Goal: Task Accomplishment & Management: Complete application form

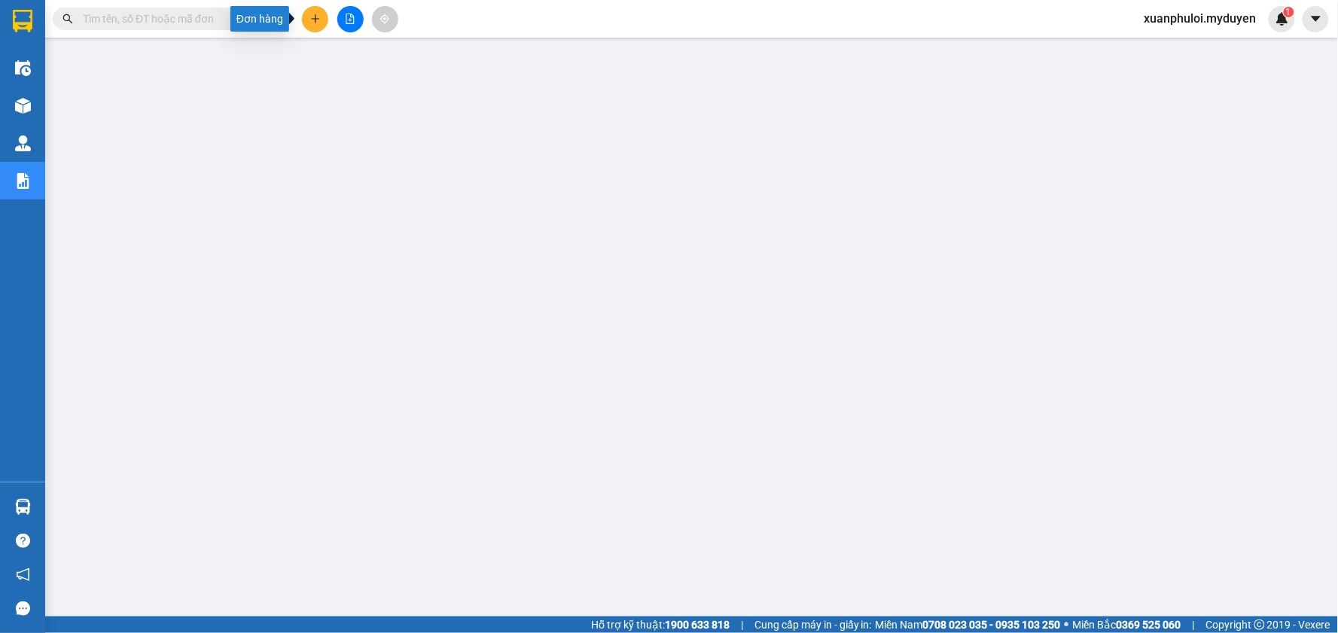
click at [319, 20] on icon "plus" at bounding box center [315, 19] width 11 height 11
click at [367, 56] on div "Tạo đơn hàng" at bounding box center [375, 56] width 66 height 17
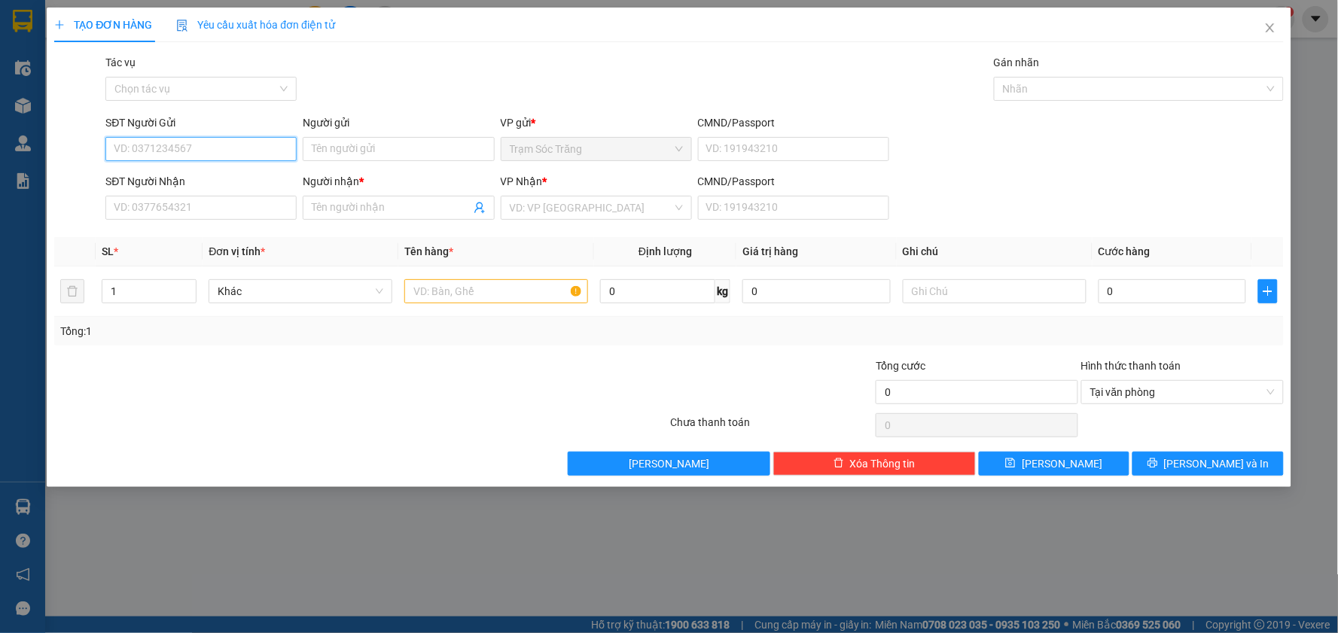
click at [235, 148] on input "SĐT Người Gửi" at bounding box center [200, 149] width 191 height 24
type input "0375399815"
click at [234, 171] on div "0375399815 - THẮNG" at bounding box center [200, 179] width 173 height 17
type input "THẮNG"
type input "0375399815"
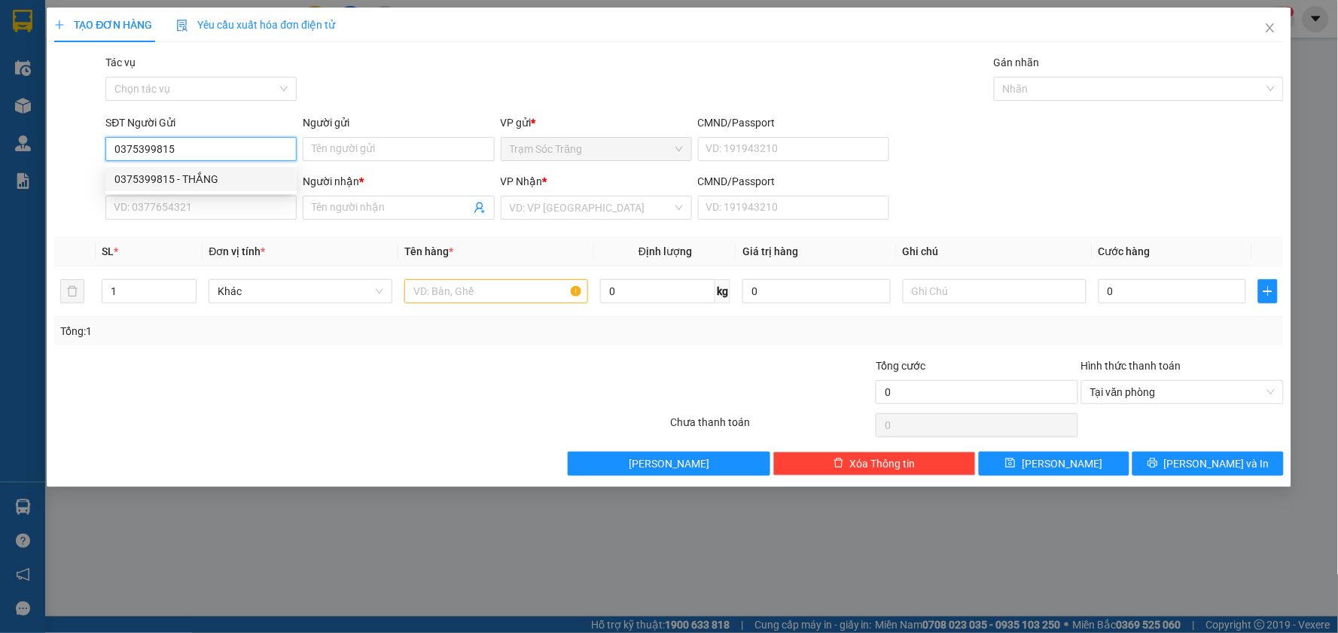
type input "THẮNG"
type input "40.000"
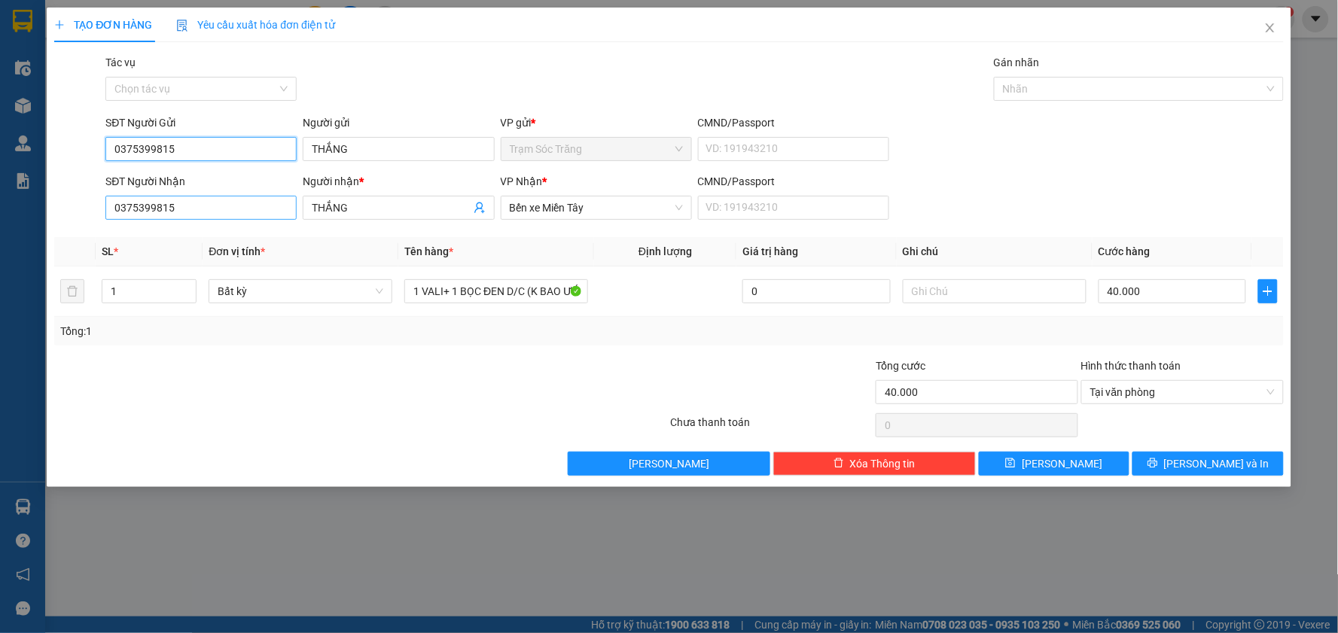
type input "0375399815"
click at [200, 215] on input "0375399815" at bounding box center [200, 208] width 191 height 24
click at [199, 239] on div "0375399815 - THẮNG" at bounding box center [200, 238] width 173 height 17
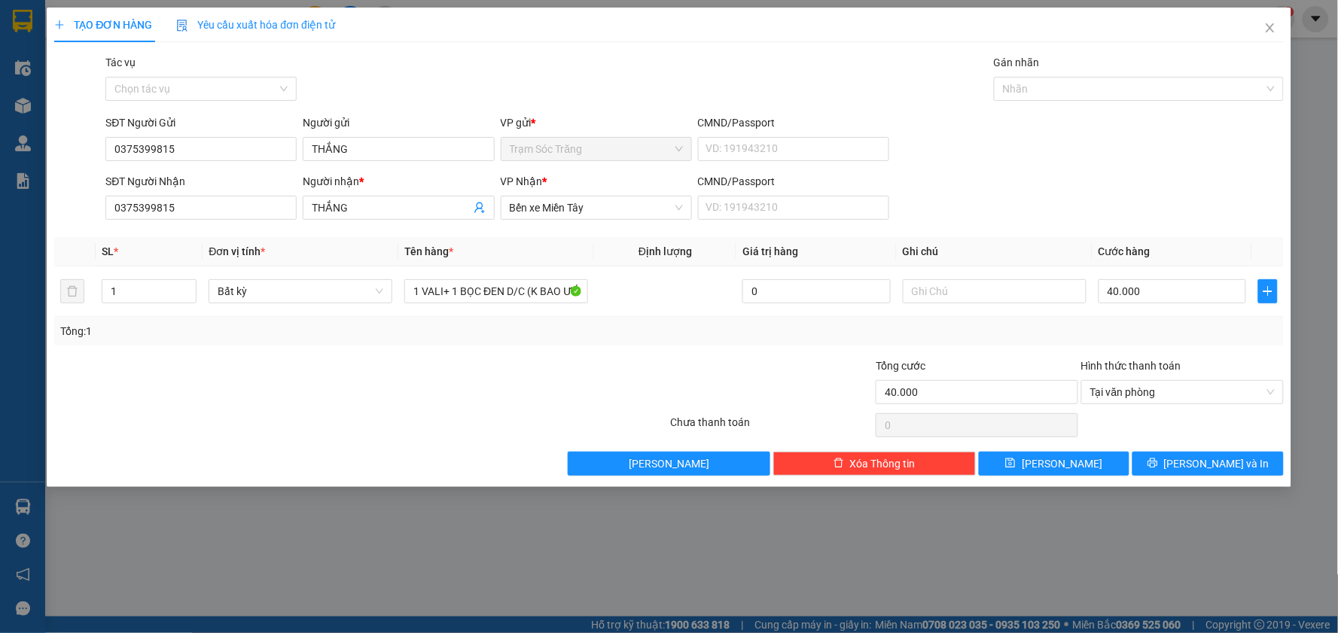
click at [261, 367] on div at bounding box center [258, 384] width 411 height 53
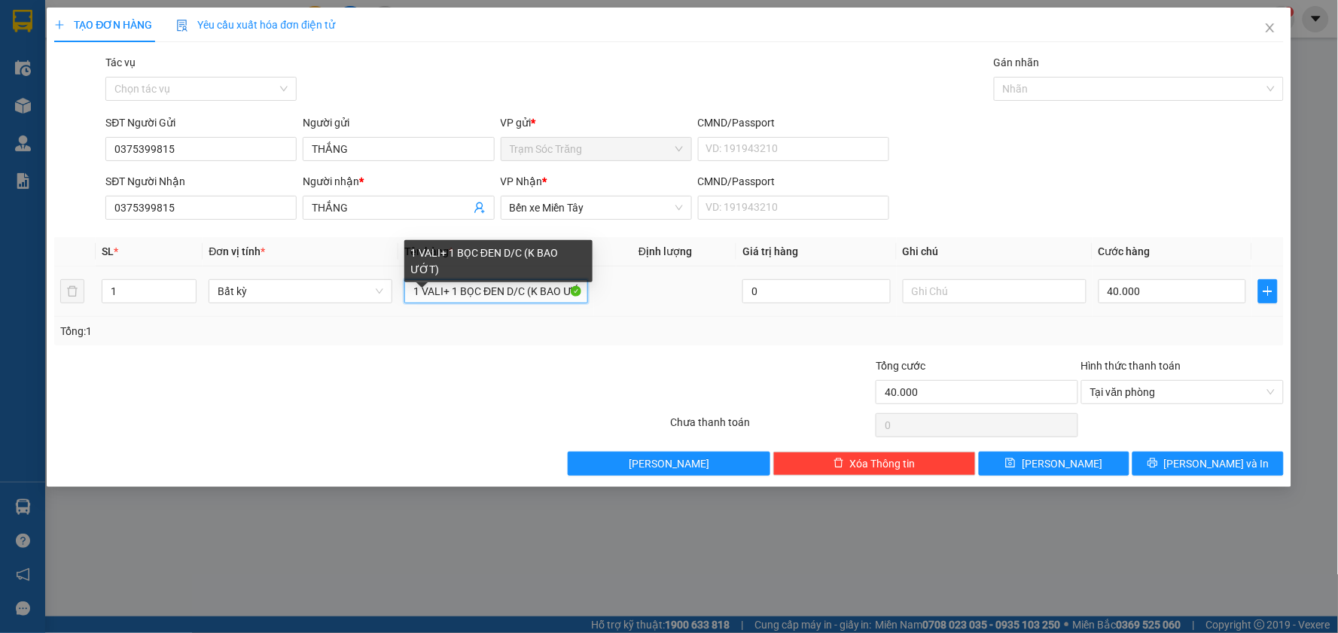
click at [425, 294] on input "1 VALI+ 1 BỌC ĐEN D/C (K BAO ƯỚT)" at bounding box center [496, 291] width 184 height 24
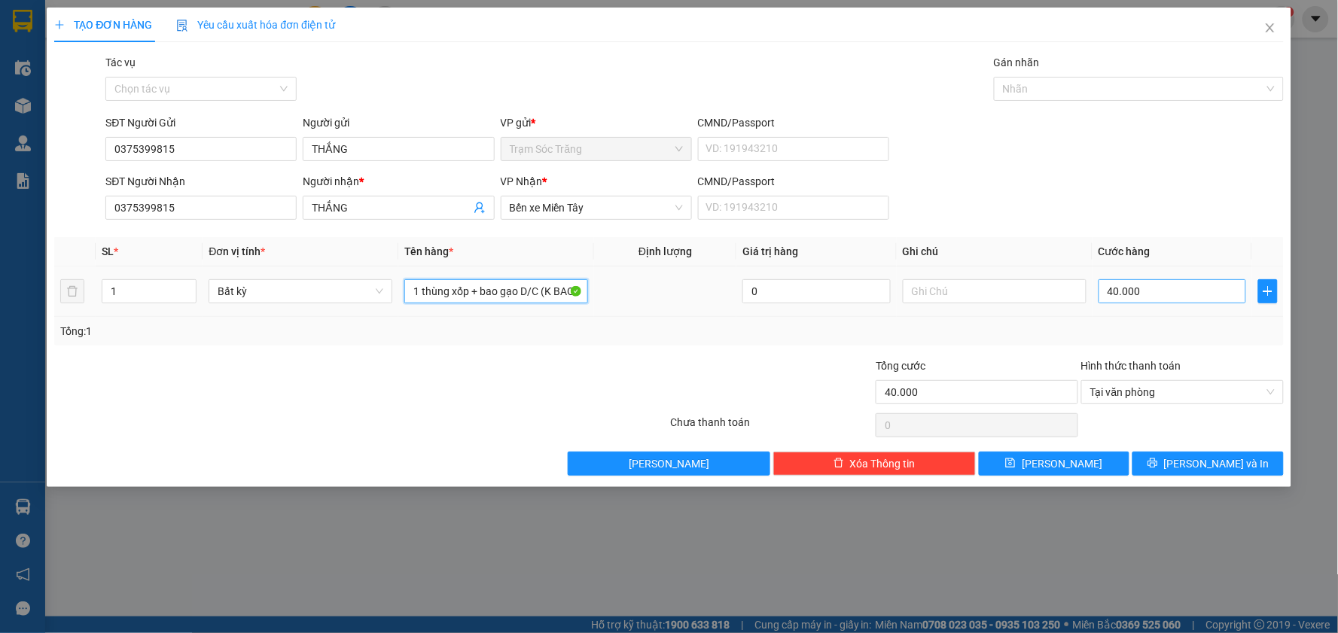
type input "1 thùng xốp + bao gạo D/C (K BAO ƯỚT)"
click at [1163, 291] on input "40.000" at bounding box center [1173, 291] width 148 height 24
type input "6"
type input "60"
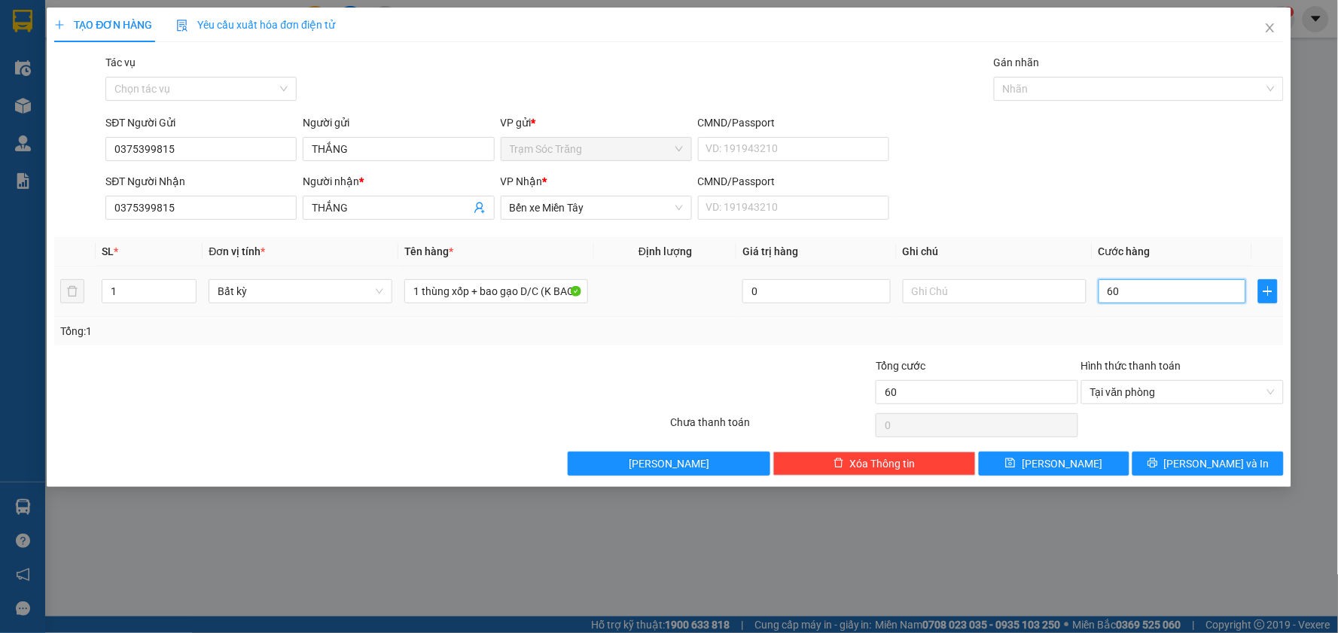
type input "600"
type input "6.000"
type input "60.000"
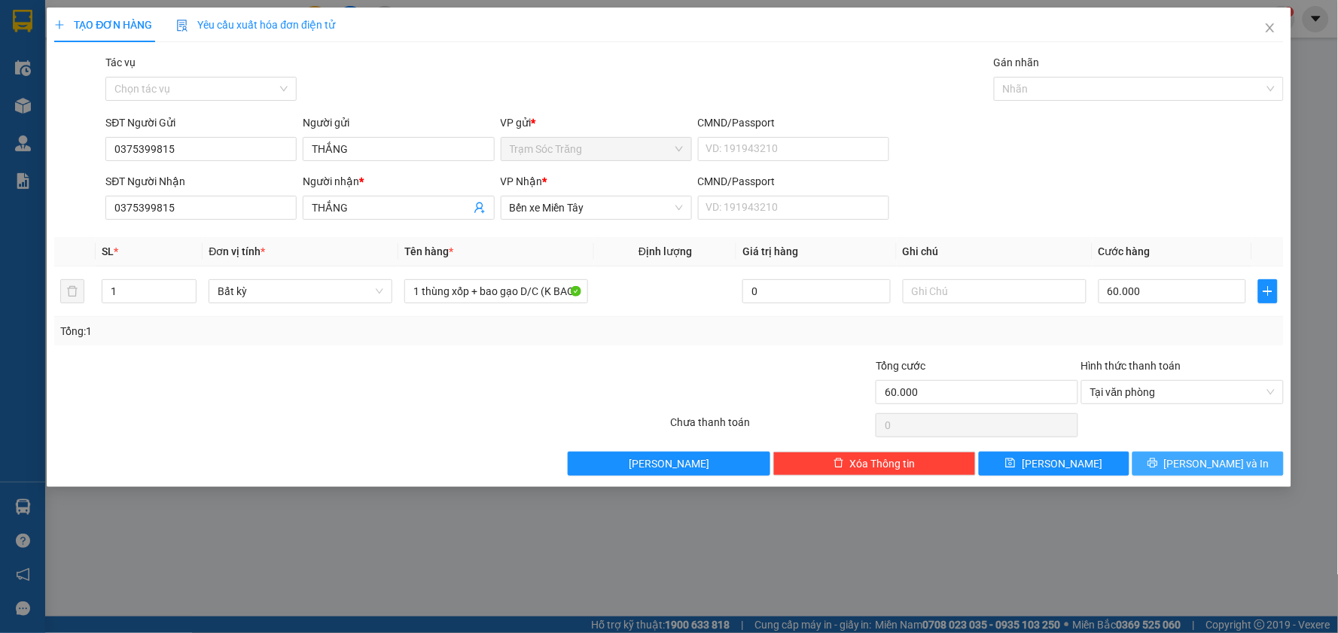
click at [1210, 464] on span "[PERSON_NAME] và In" at bounding box center [1216, 464] width 105 height 17
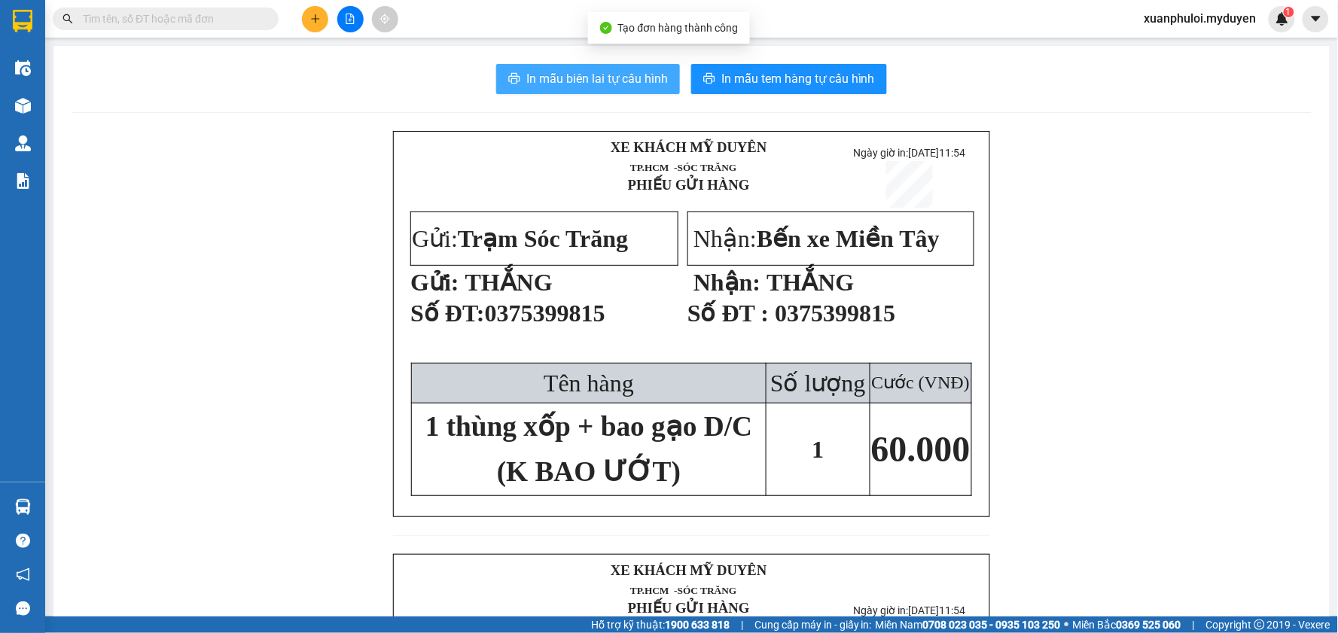
click at [538, 85] on span "In mẫu biên lai tự cấu hình" at bounding box center [597, 78] width 142 height 19
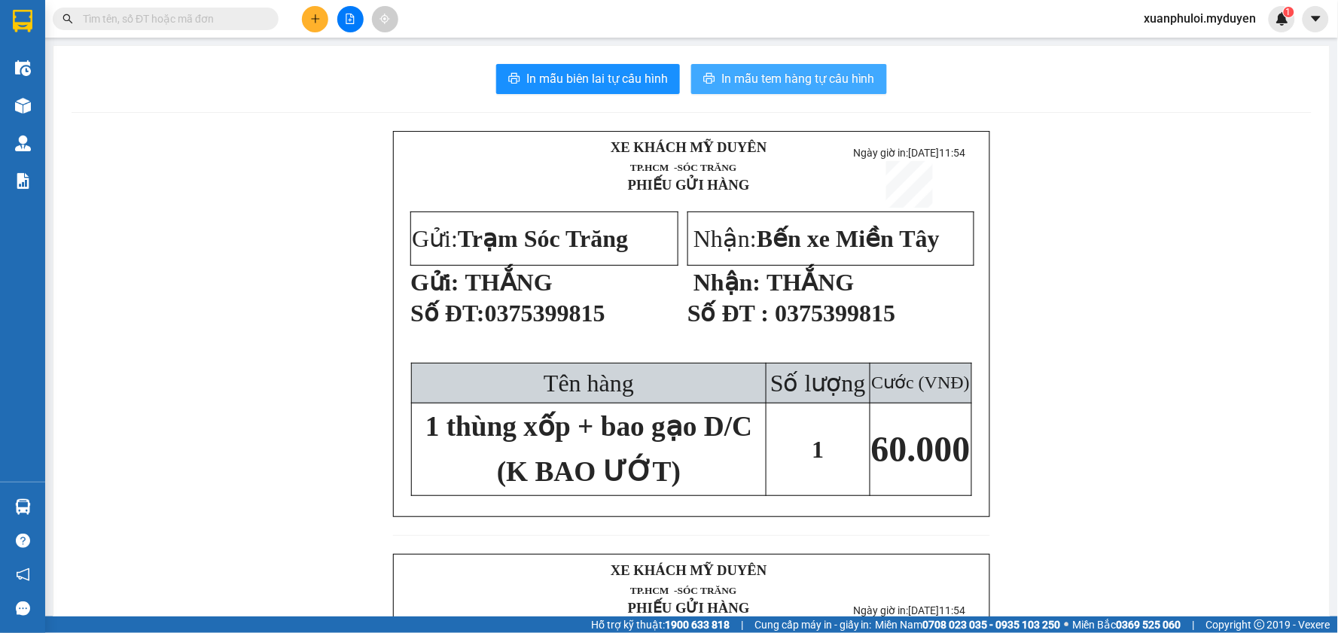
click at [727, 78] on span "In mẫu tem hàng tự cấu hình" at bounding box center [798, 78] width 154 height 19
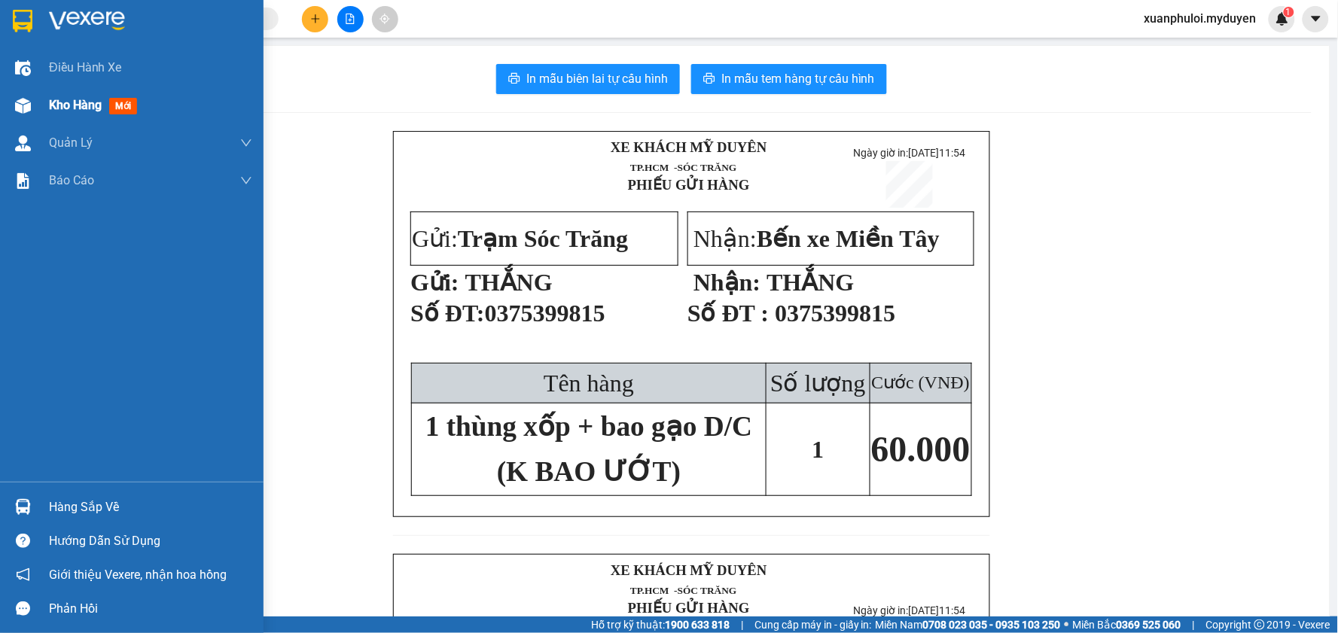
click at [63, 112] on span "Kho hàng" at bounding box center [75, 105] width 53 height 14
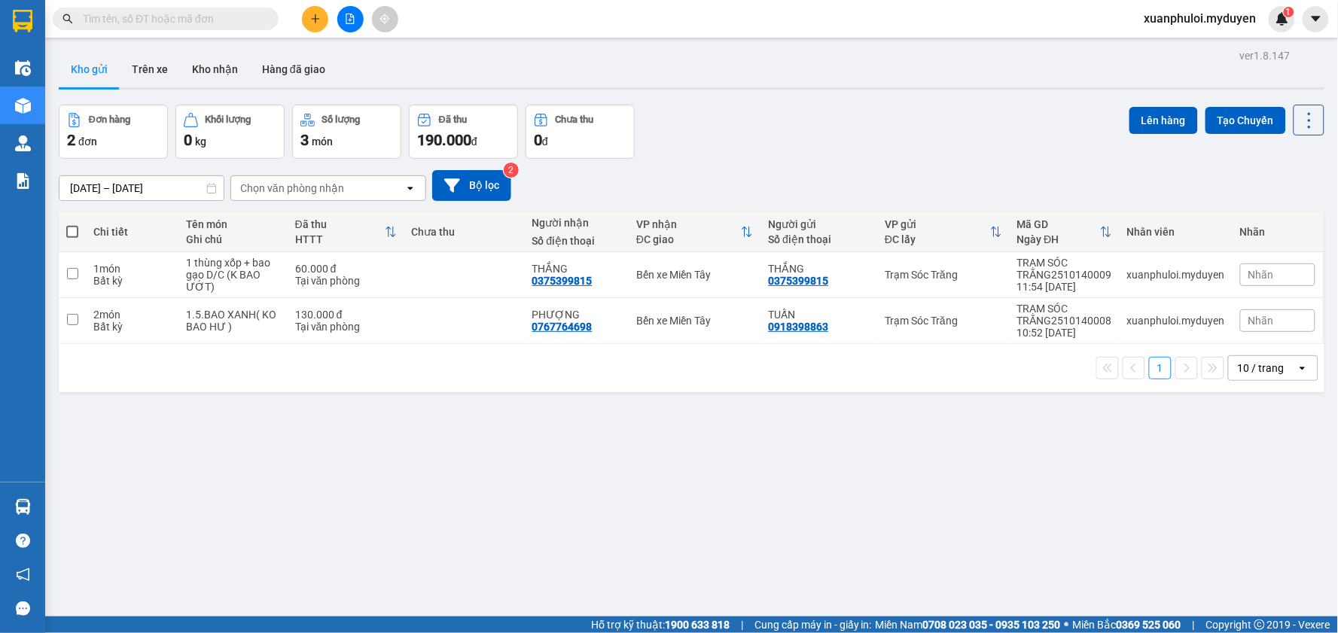
click at [72, 230] on span at bounding box center [72, 232] width 12 height 12
click at [72, 224] on input "checkbox" at bounding box center [72, 224] width 0 height 0
checkbox input "true"
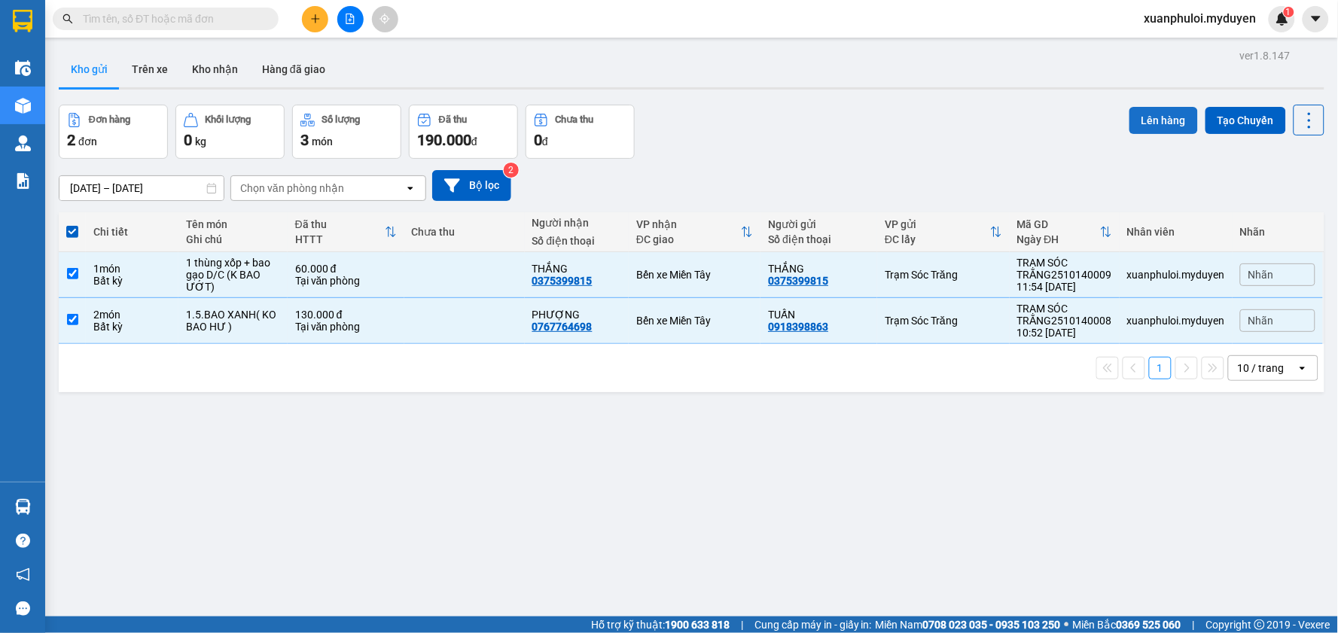
click at [1169, 127] on button "Lên hàng" at bounding box center [1164, 120] width 69 height 27
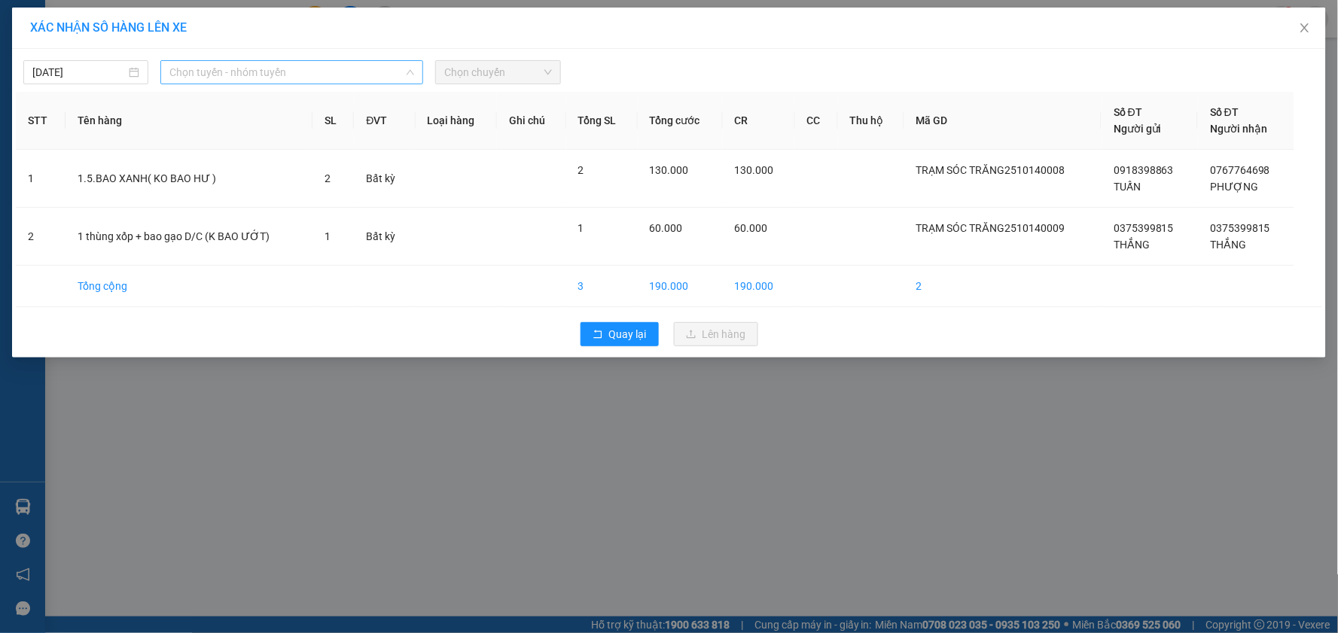
click at [232, 70] on span "Chọn tuyến - nhóm tuyến" at bounding box center [291, 72] width 245 height 23
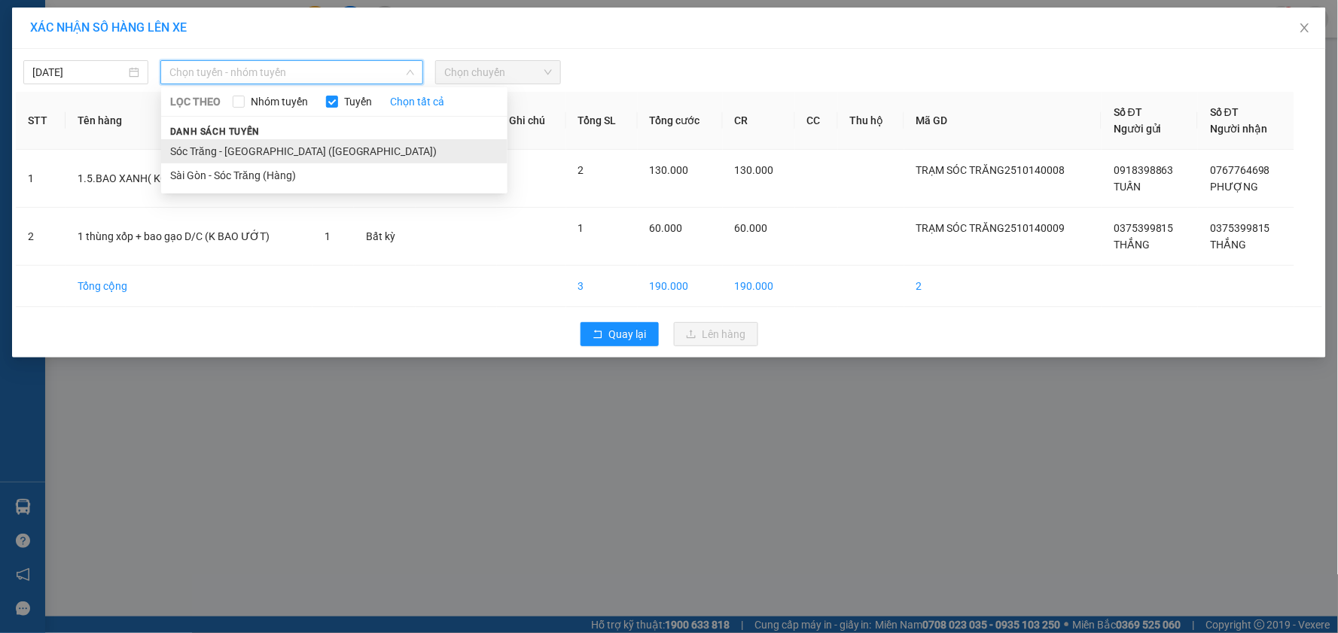
click at [228, 151] on li "Sóc Trăng - [GEOGRAPHIC_DATA] ([GEOGRAPHIC_DATA])" at bounding box center [334, 151] width 346 height 24
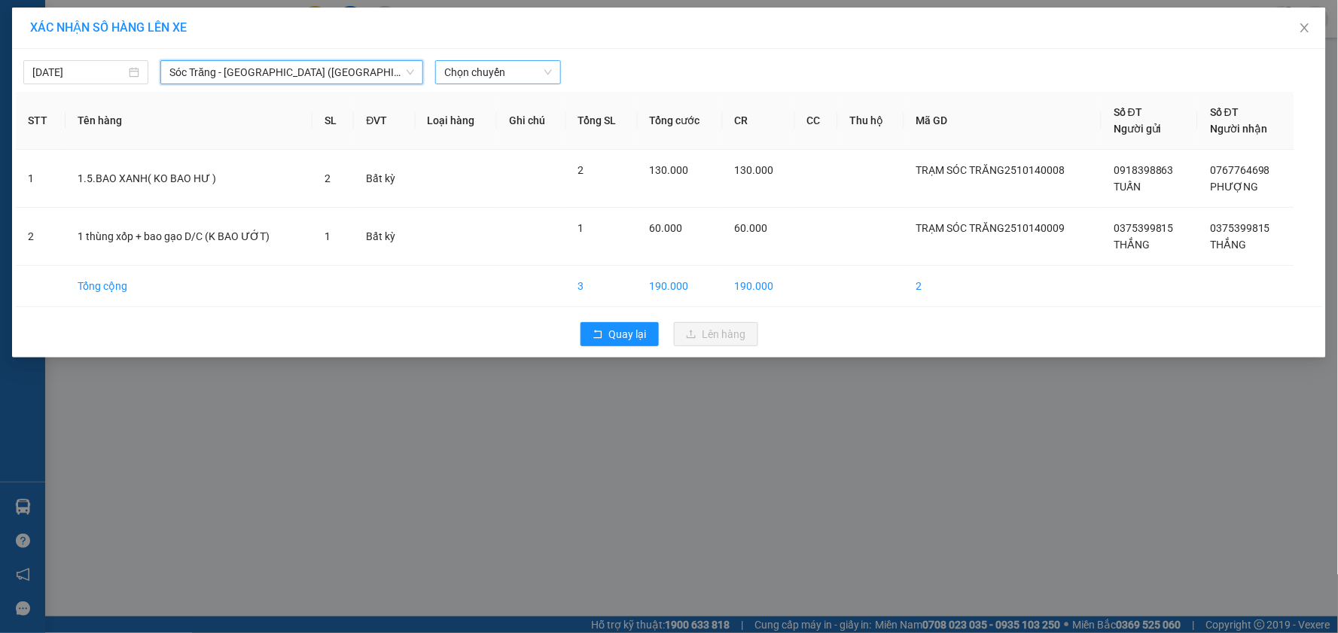
click at [494, 69] on span "Chọn chuyến" at bounding box center [497, 72] width 107 height 23
click at [505, 202] on div "12:00" at bounding box center [503, 200] width 117 height 17
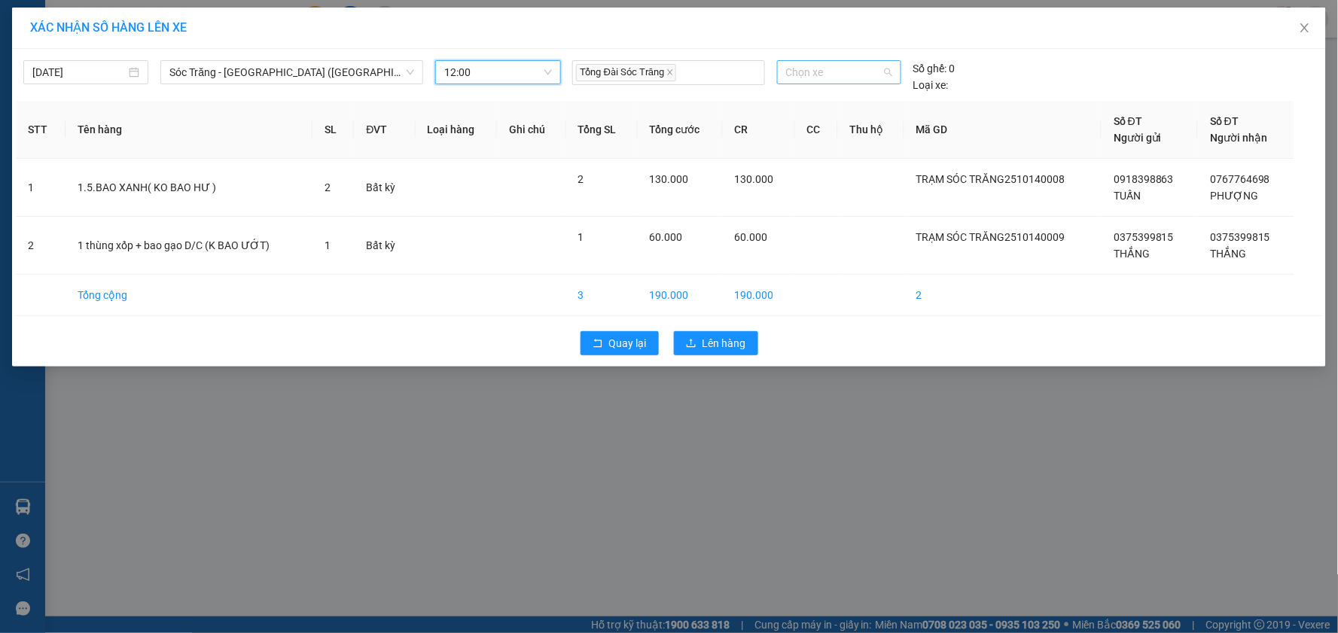
click at [836, 78] on span "Chọn xe" at bounding box center [839, 72] width 106 height 23
type input "080"
click at [859, 121] on div "50H-080.11" at bounding box center [839, 126] width 106 height 17
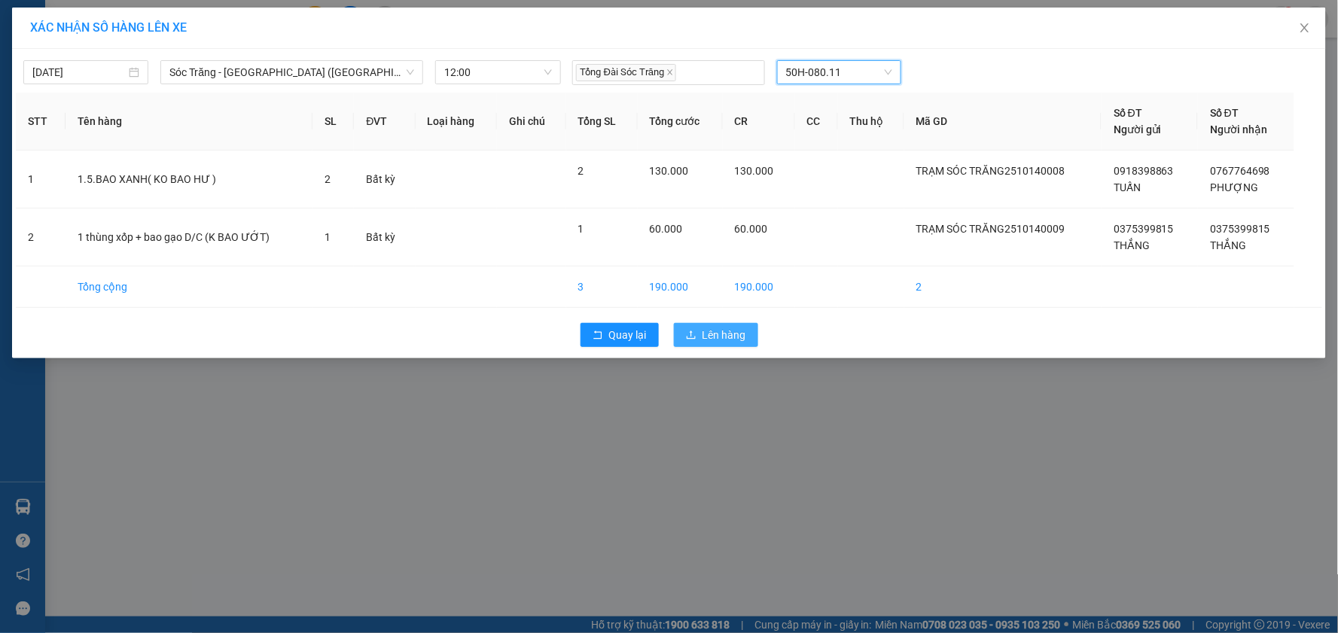
click at [710, 339] on span "Lên hàng" at bounding box center [725, 335] width 44 height 17
